Goal: Task Accomplishment & Management: Use online tool/utility

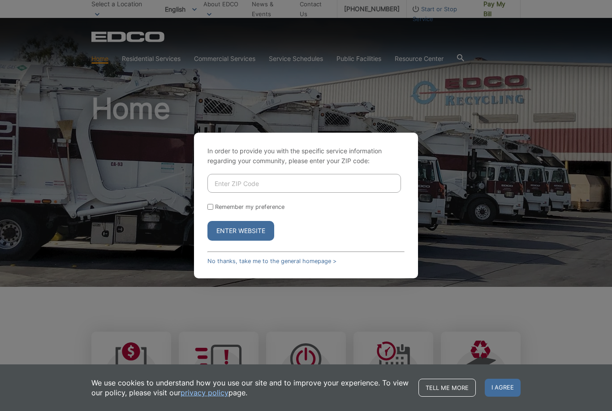
click at [312, 193] on input "Enter ZIP Code" at bounding box center [304, 183] width 194 height 19
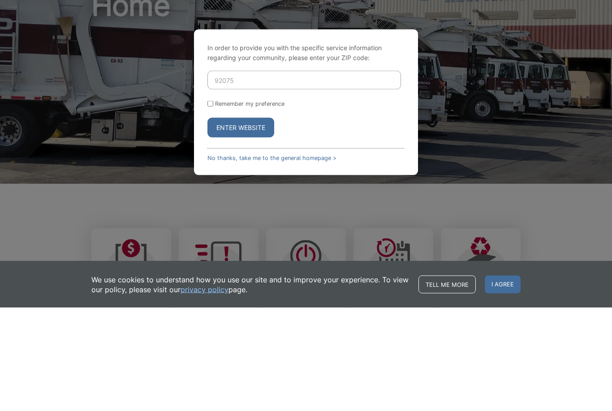
type input "92075"
click at [250, 221] on button "Enter Website" at bounding box center [240, 231] width 67 height 20
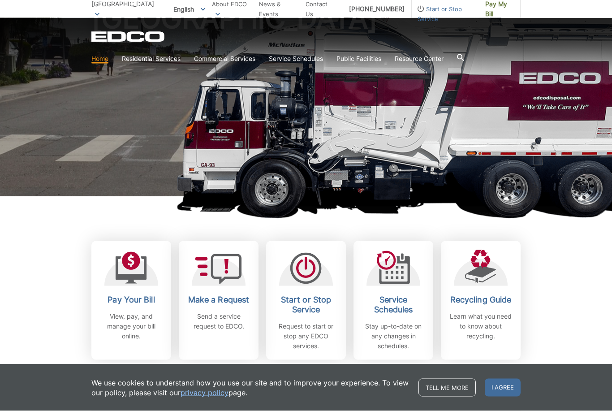
scroll to position [92, 0]
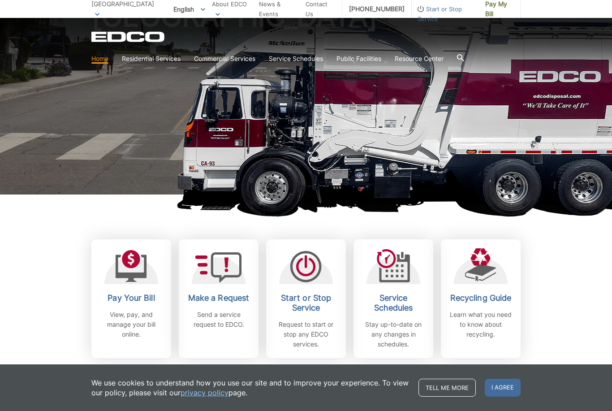
click at [131, 319] on p "View, pay, and manage your bill online." at bounding box center [131, 325] width 66 height 30
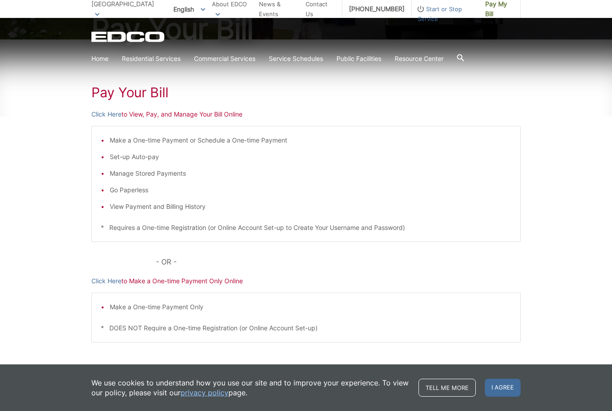
scroll to position [124, 0]
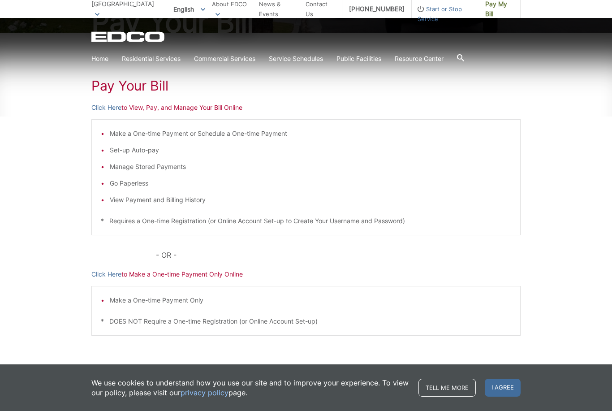
click at [137, 109] on p "Click Here to View, Pay, and Manage Your Bill Online" at bounding box center [305, 108] width 429 height 10
click at [108, 108] on link "Click Here" at bounding box center [106, 108] width 30 height 10
